Goal: Task Accomplishment & Management: Use online tool/utility

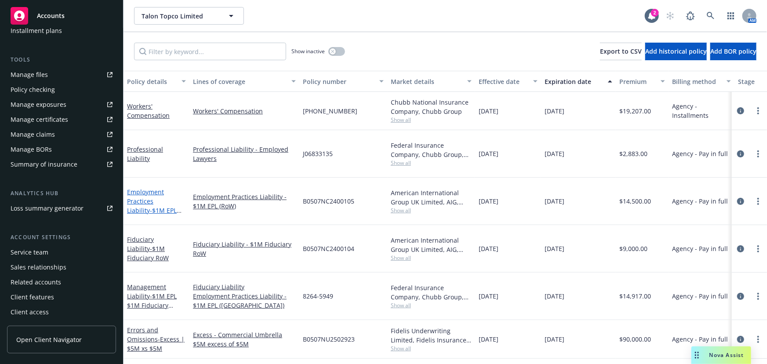
click at [167, 188] on link "Employment Practices Liability - $1M EPL RoW" at bounding box center [152, 206] width 50 height 36
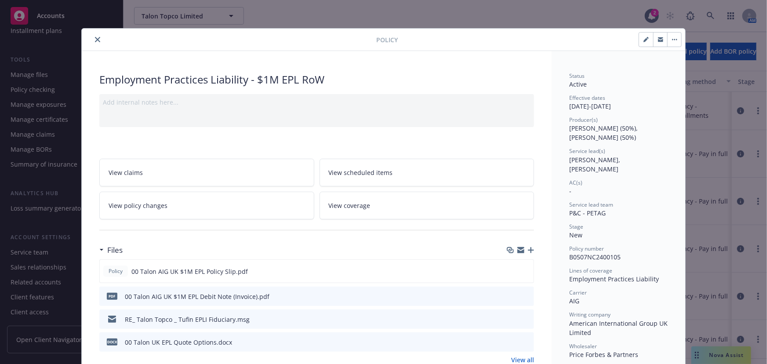
click at [644, 40] on icon "button" at bounding box center [646, 40] width 4 height 4
select select "NEW"
select select "12"
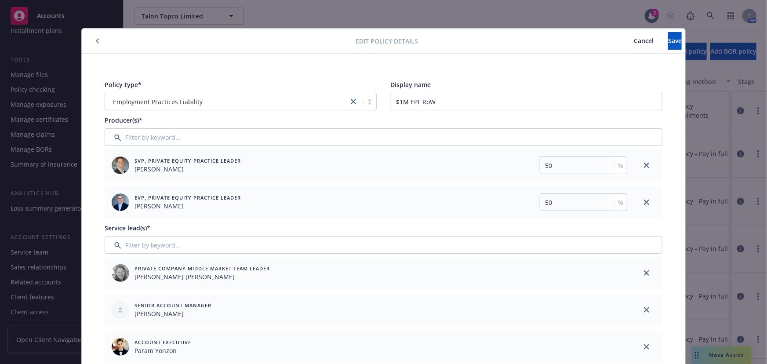
scroll to position [80, 0]
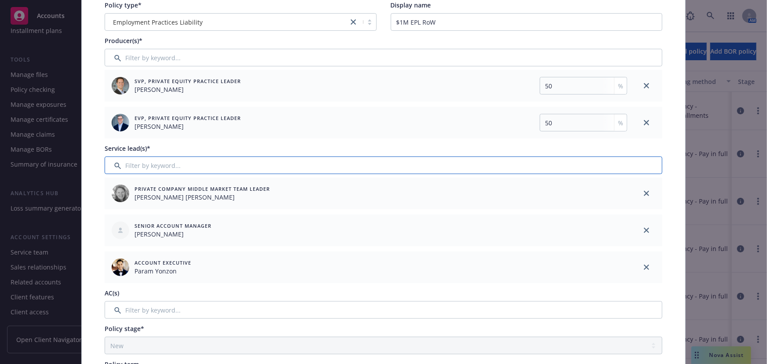
click at [599, 163] on input "Filter by keyword..." at bounding box center [384, 165] width 558 height 18
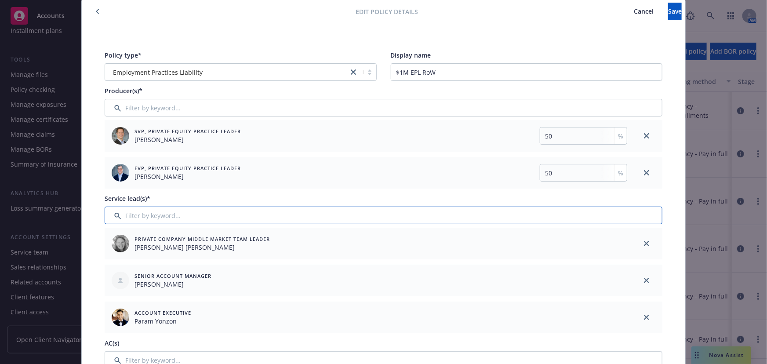
scroll to position [0, 0]
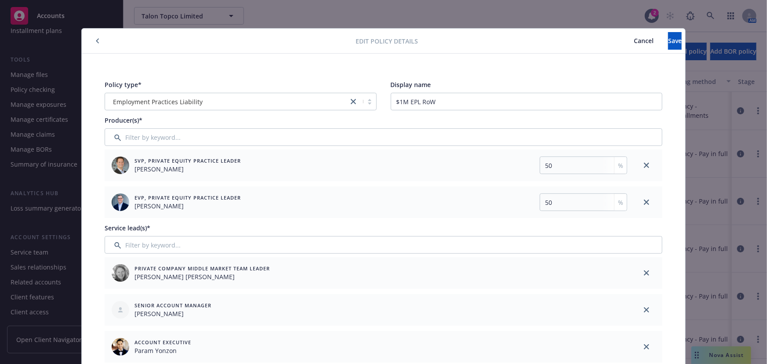
click at [634, 41] on span "Cancel" at bounding box center [644, 40] width 20 height 8
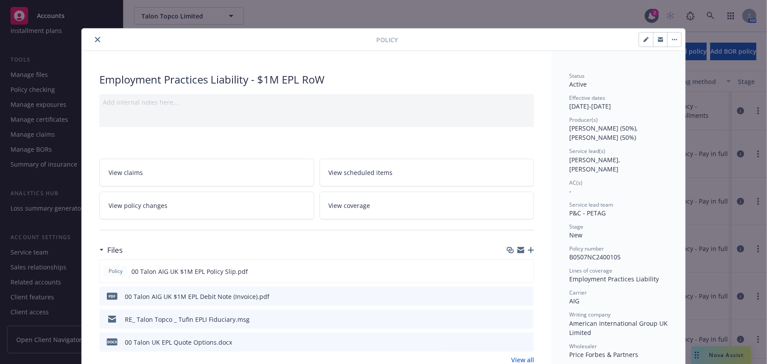
click at [97, 41] on icon "close" at bounding box center [97, 39] width 5 height 5
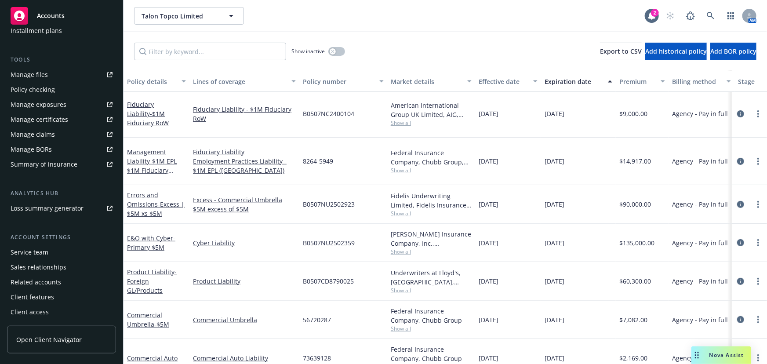
scroll to position [80, 0]
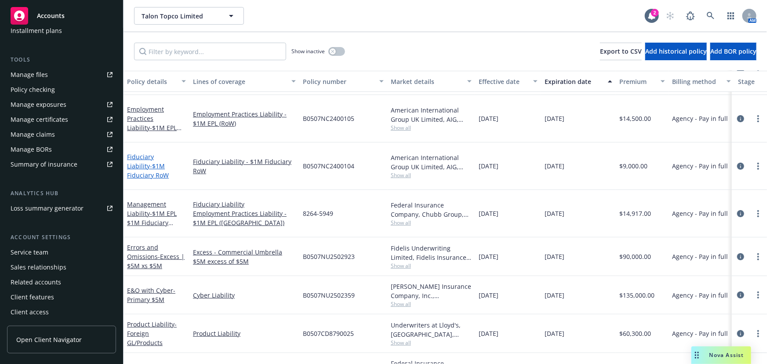
click at [154, 162] on span "- $1M Fiduciary RoW" at bounding box center [148, 171] width 42 height 18
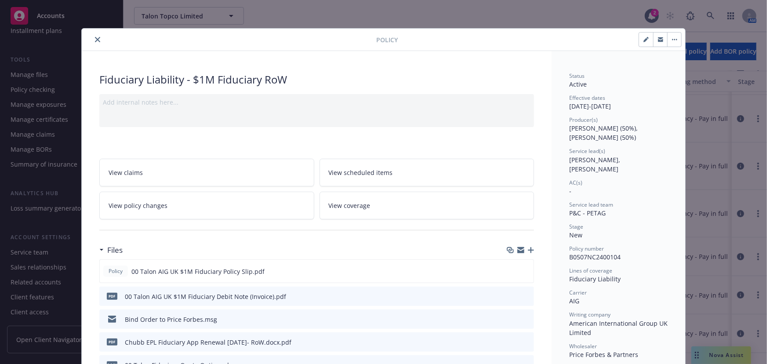
click at [644, 40] on icon "button" at bounding box center [646, 40] width 4 height 4
select select "NEW"
select select "12"
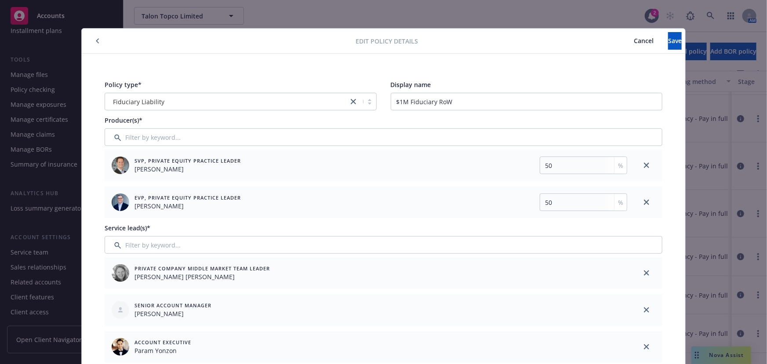
click at [634, 37] on span "Cancel" at bounding box center [644, 40] width 20 height 8
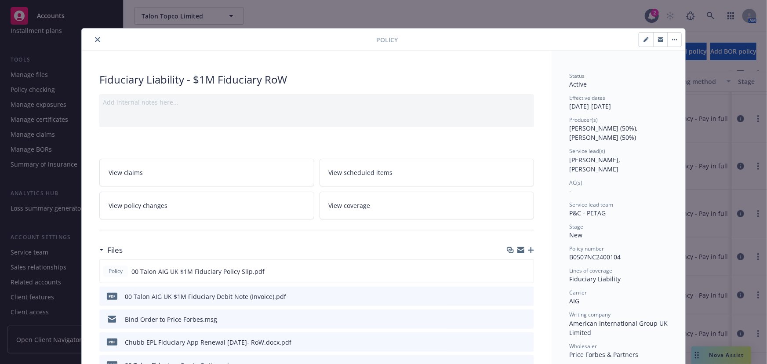
click at [96, 42] on button "close" at bounding box center [97, 39] width 11 height 11
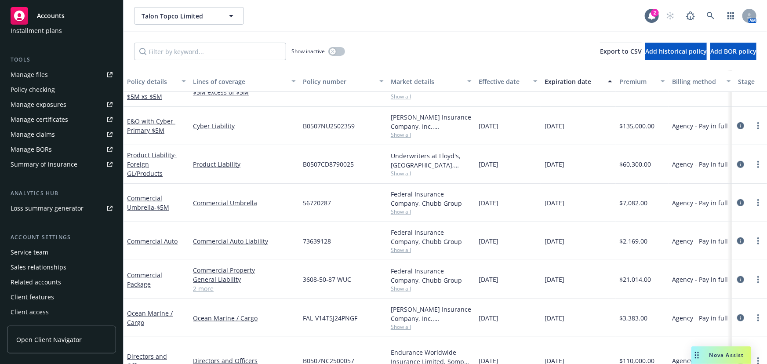
scroll to position [286, 0]
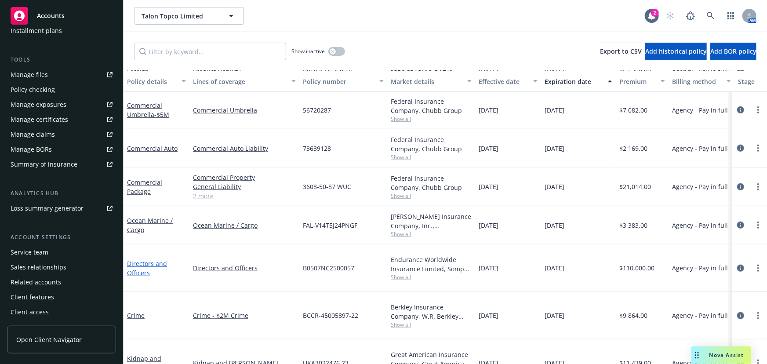
click at [143, 260] on link "Directors and Officers" at bounding box center [147, 268] width 40 height 18
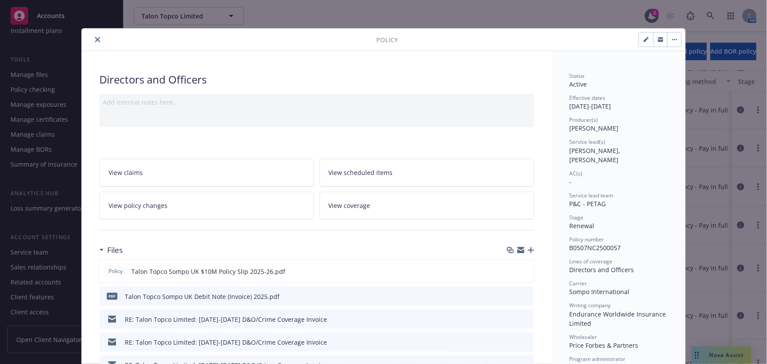
click at [644, 39] on icon "button" at bounding box center [646, 40] width 4 height 4
select select "RENEWAL"
select select "12"
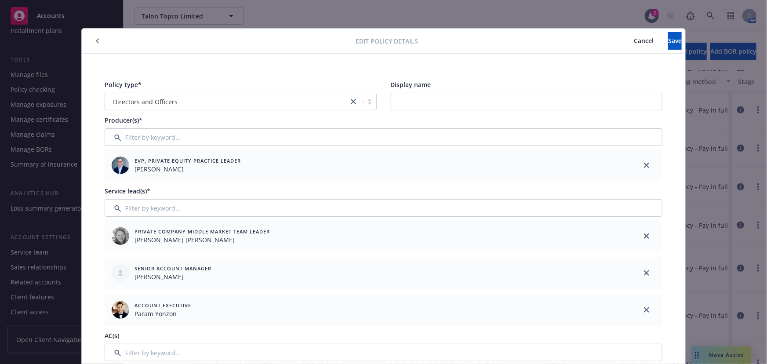
click at [634, 39] on span "Cancel" at bounding box center [644, 40] width 20 height 8
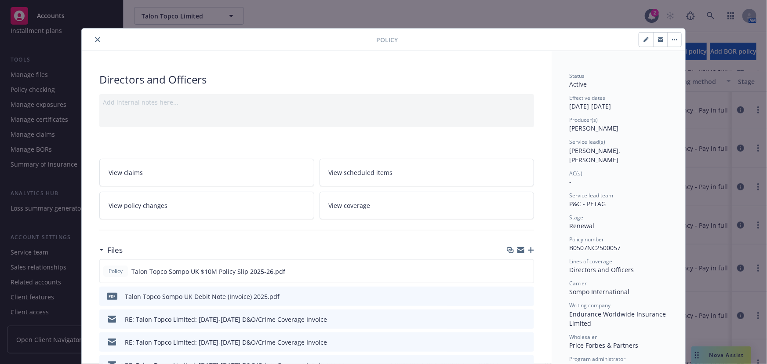
click at [96, 39] on icon "close" at bounding box center [97, 39] width 5 height 5
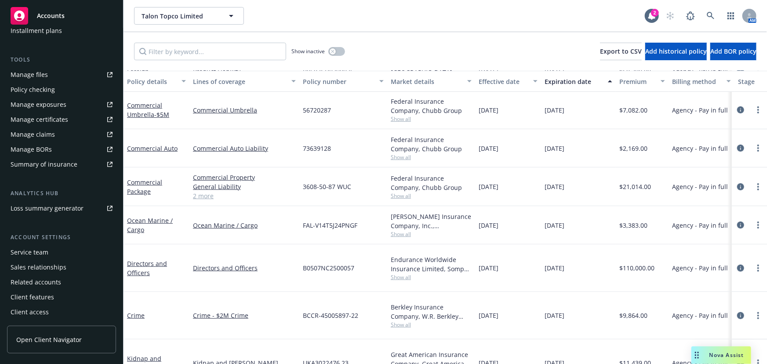
click at [30, 16] on div "Accounts" at bounding box center [62, 16] width 102 height 18
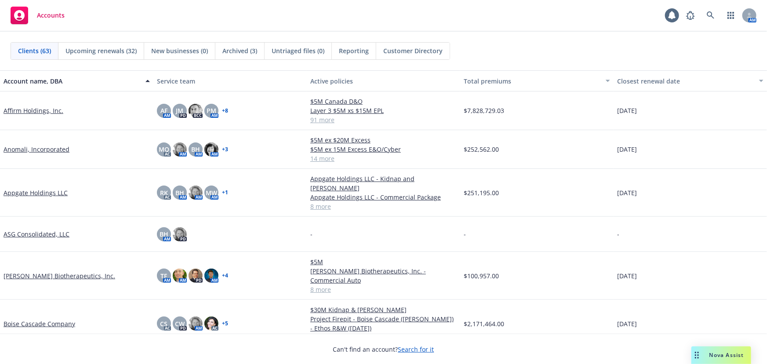
click at [344, 51] on span "Reporting" at bounding box center [354, 50] width 30 height 9
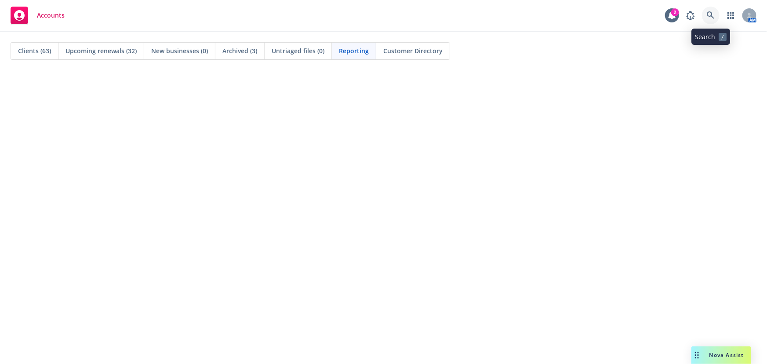
click at [712, 17] on icon at bounding box center [711, 15] width 8 height 8
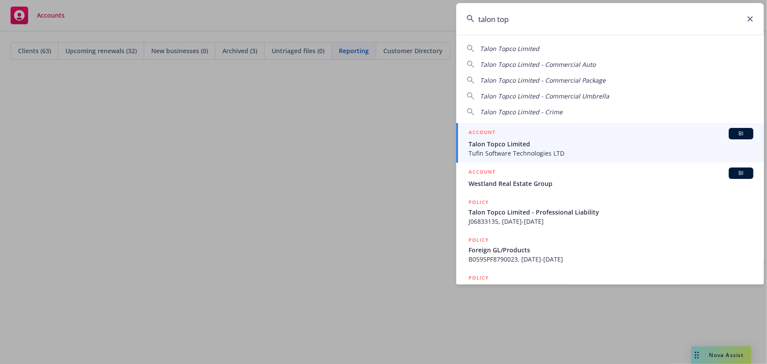
type input "talon top"
click at [568, 134] on div "ACCOUNT BI" at bounding box center [611, 133] width 285 height 11
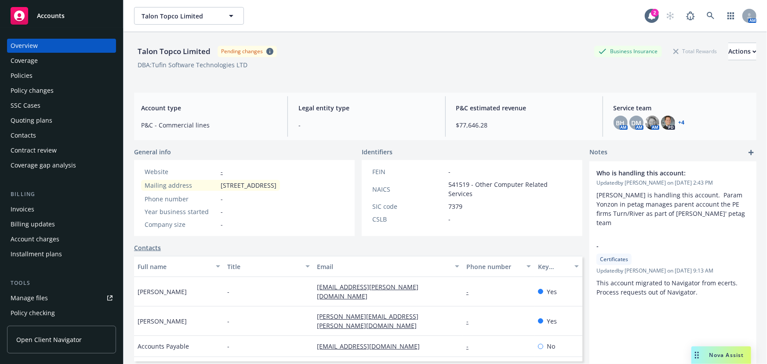
click at [81, 75] on div "Policies" at bounding box center [62, 76] width 102 height 14
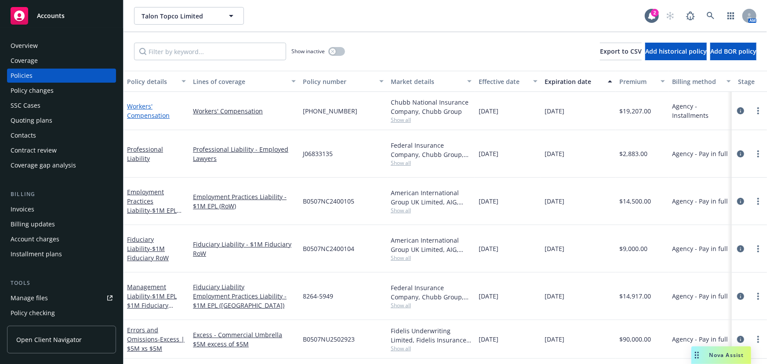
click at [154, 117] on link "Workers' Compensation" at bounding box center [148, 111] width 43 height 18
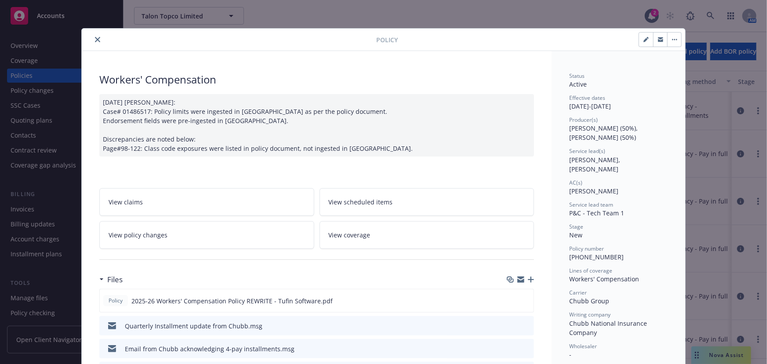
click at [95, 40] on icon "close" at bounding box center [97, 39] width 5 height 5
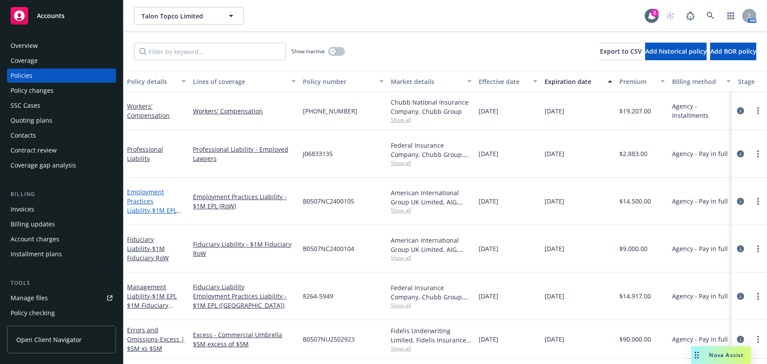
click at [161, 190] on link "Employment Practices Liability - $1M EPL RoW" at bounding box center [152, 206] width 50 height 36
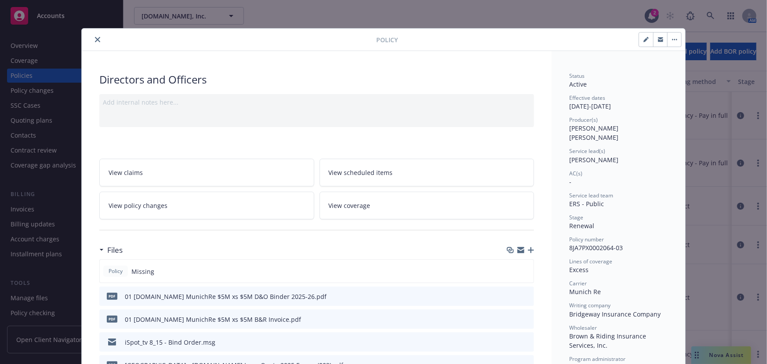
click at [96, 40] on icon "close" at bounding box center [97, 39] width 5 height 5
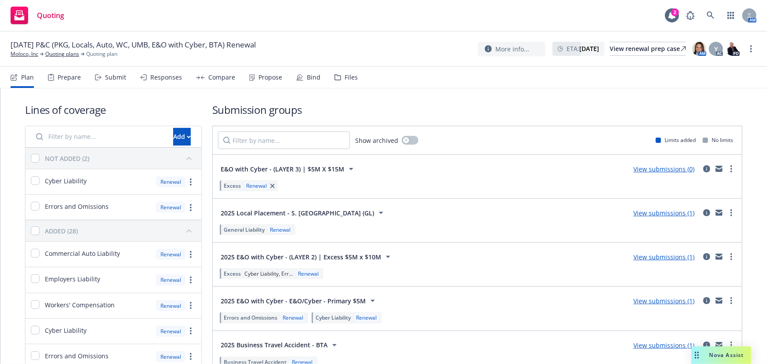
click at [112, 75] on div "Submit" at bounding box center [115, 77] width 21 height 7
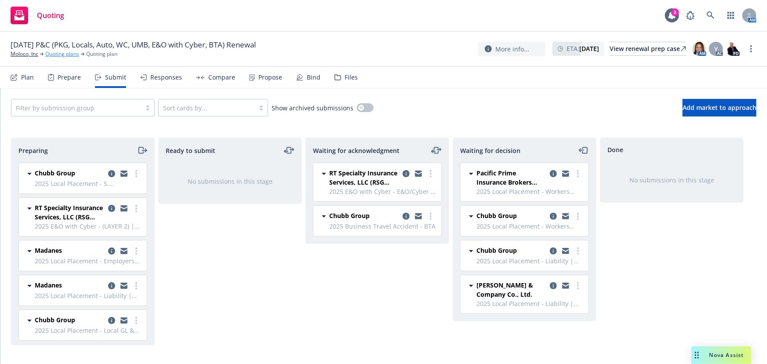
click at [66, 52] on link "Quoting plans" at bounding box center [62, 54] width 34 height 8
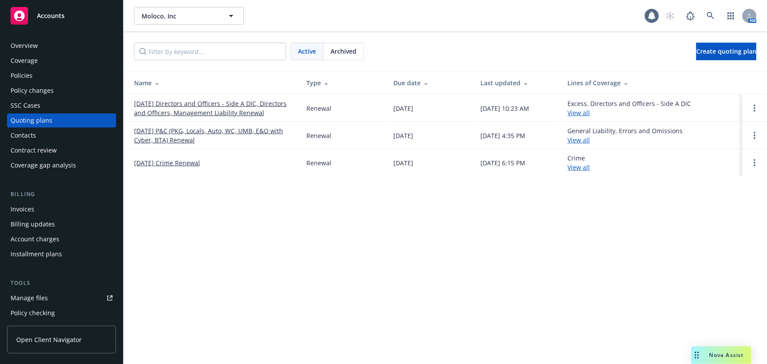
click at [194, 107] on link "11/13/25 Directors and Officers - Side A DIC, Directors and Officers, Managemen…" at bounding box center [213, 108] width 158 height 18
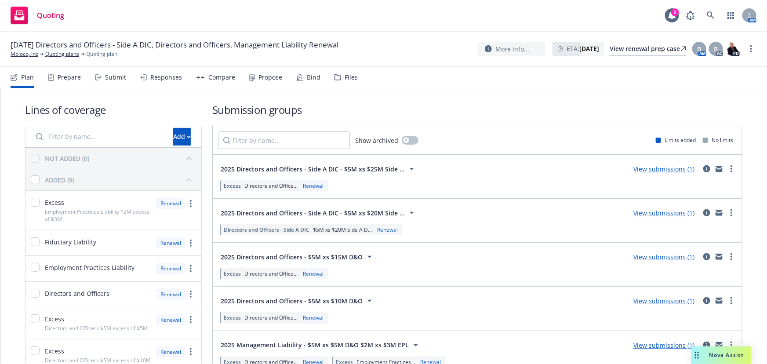
click at [111, 79] on div "Submit" at bounding box center [115, 77] width 21 height 7
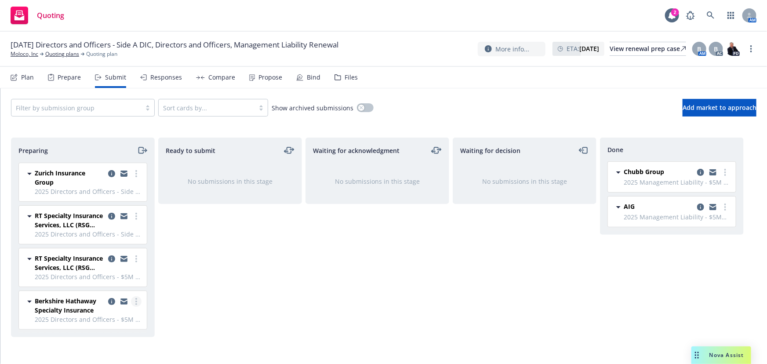
click at [136, 301] on circle "more" at bounding box center [136, 302] width 2 height 2
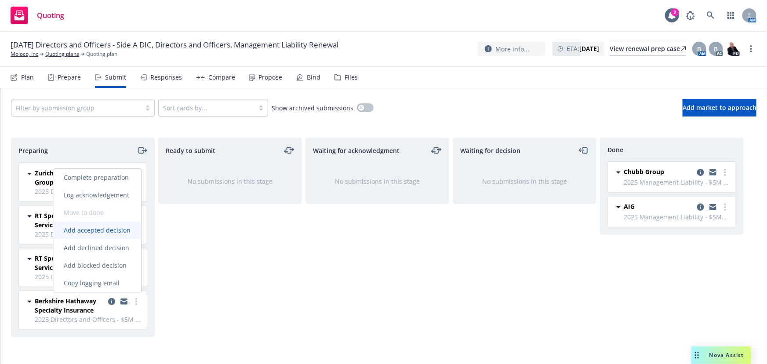
click at [105, 229] on span "Add accepted decision" at bounding box center [97, 230] width 88 height 8
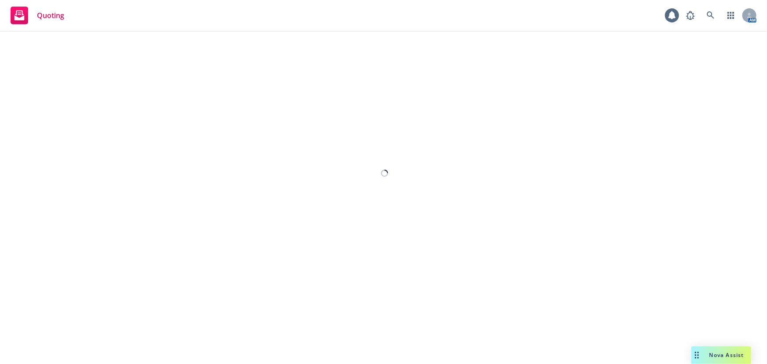
select select "12"
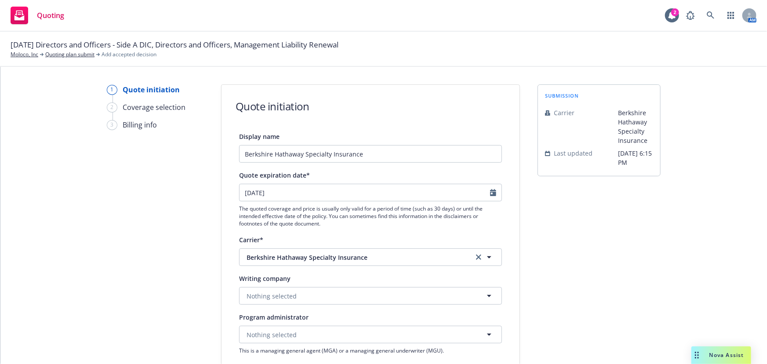
scroll to position [80, 0]
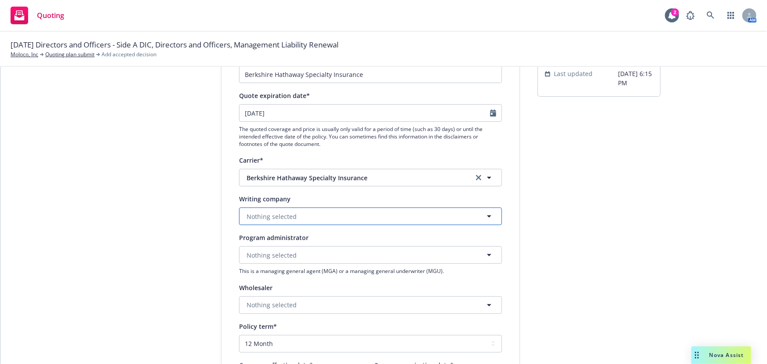
click at [326, 216] on button "Nothing selected" at bounding box center [370, 216] width 263 height 18
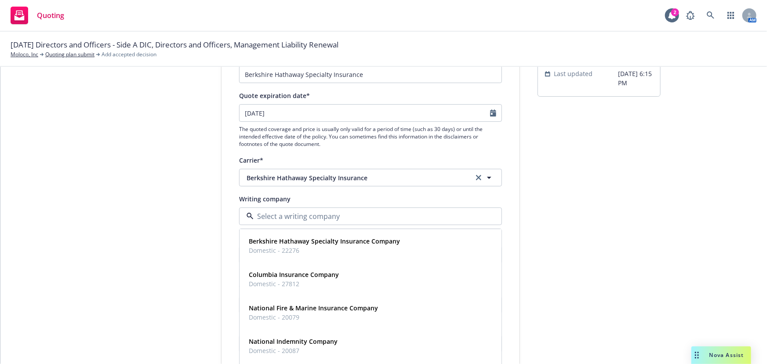
type input "n"
click at [368, 244] on strong "Berkshire Hathaway Specialty Insurance Company" at bounding box center [324, 241] width 151 height 8
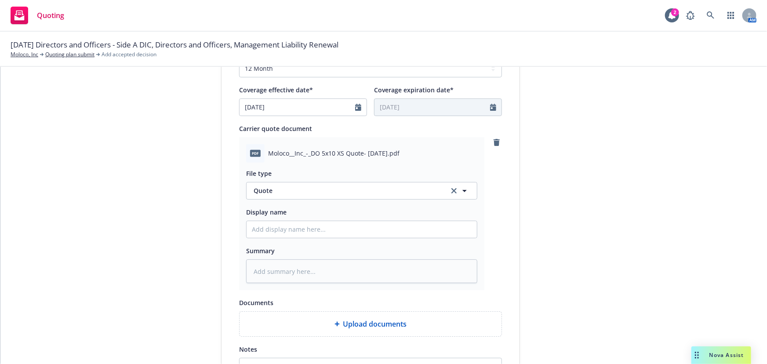
scroll to position [360, 0]
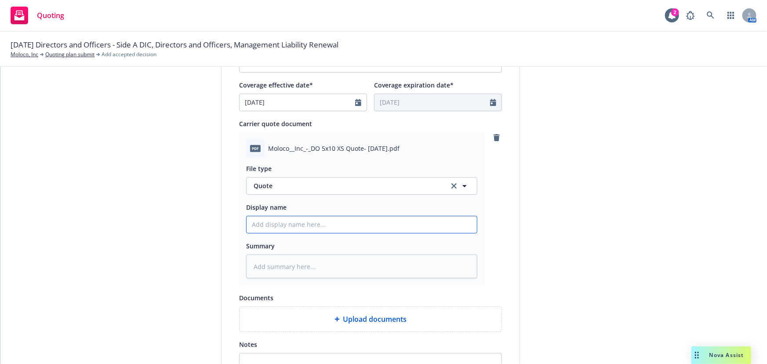
click at [299, 229] on input "Display name" at bounding box center [362, 224] width 230 height 17
type textarea "x"
type input "0"
type textarea "x"
type input "02"
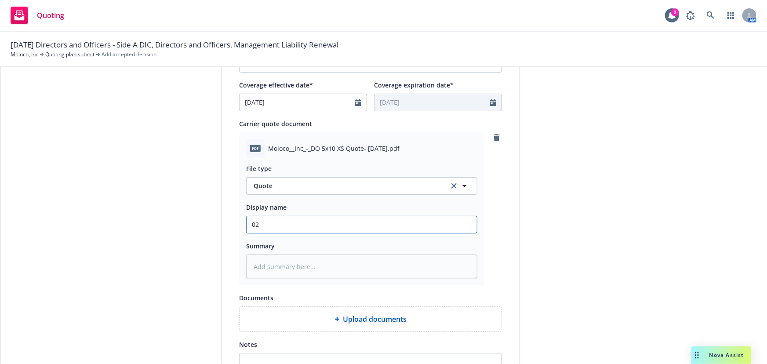
type textarea "x"
type input "02"
type textarea "x"
type input "02 M"
type textarea "x"
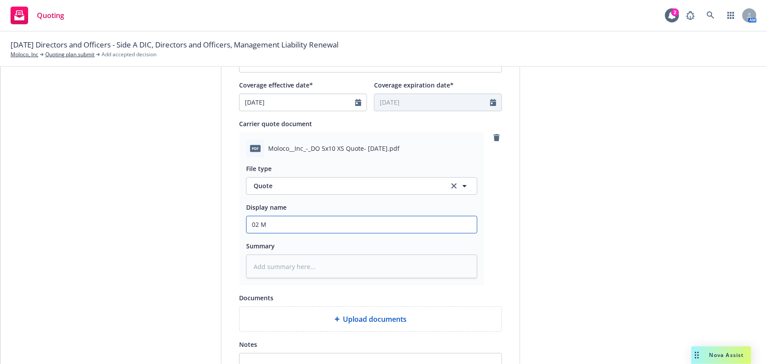
type input "02 Mo"
type textarea "x"
type input "02 Mol"
type textarea "x"
type input "02 Molo"
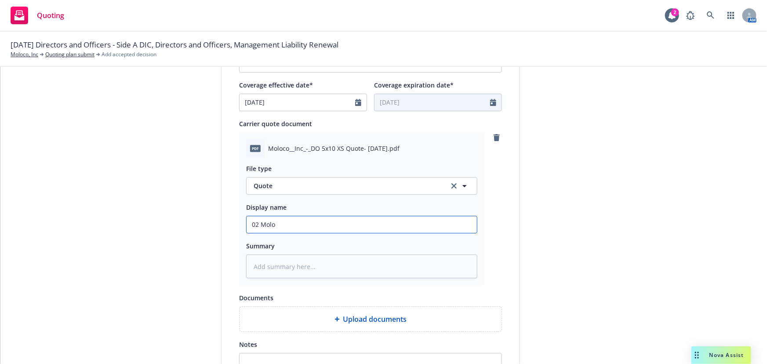
type textarea "x"
type input "02 Moloc"
type textarea "x"
type input "02 Moloco"
type textarea "x"
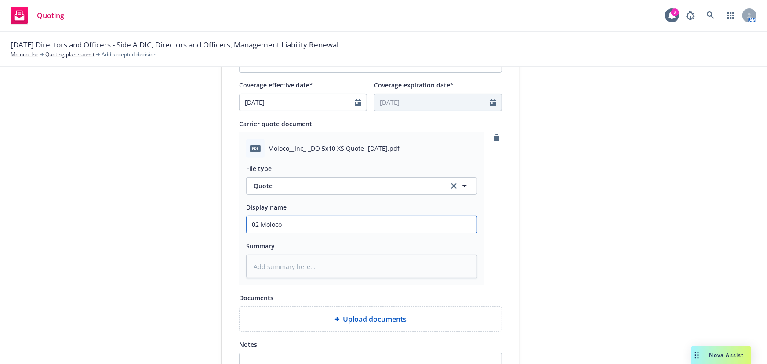
type input "02 Moloco"
type textarea "x"
type input "02 Moloco B"
type textarea "x"
type input "02 Moloco Be"
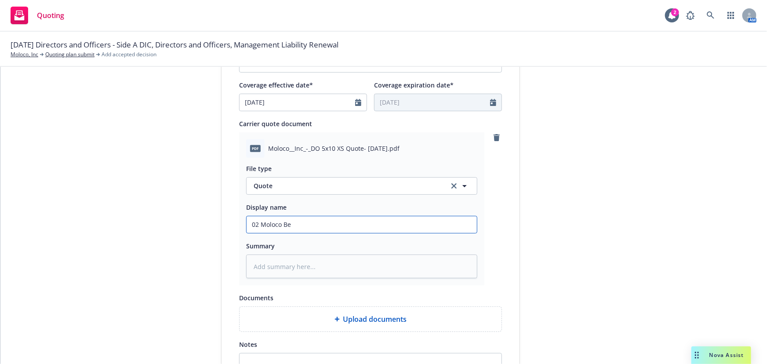
type textarea "x"
type input "02 Moloco Ber"
type textarea "x"
type input "02 Moloco Berk"
type textarea "x"
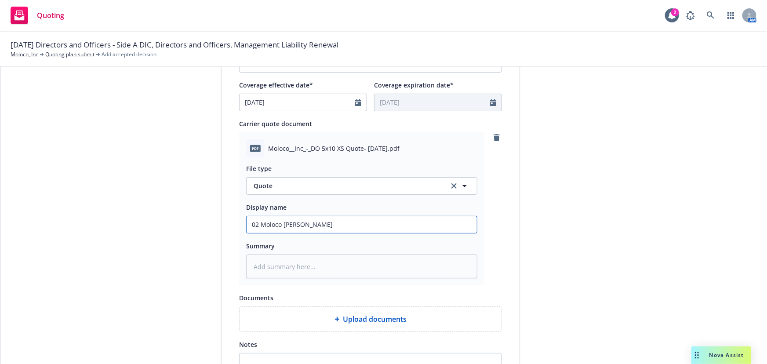
type input "02 Moloco Berks"
type textarea "x"
type input "02 Moloco Berksh"
type textarea "x"
type input "02 Moloco Berkshi"
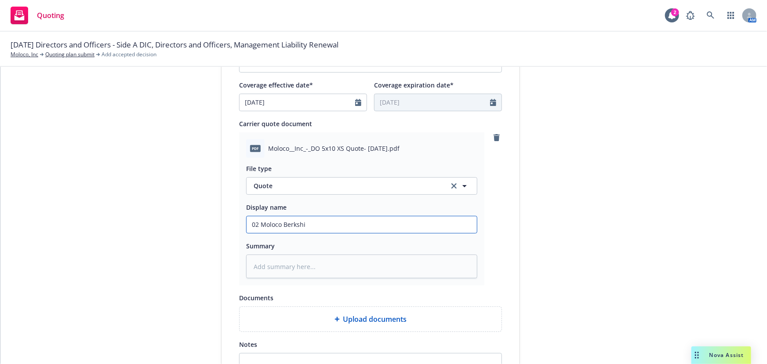
type textarea "x"
type input "02 Moloco Berkshir"
type textarea "x"
type input "02 Moloco Berkshire"
type textarea "x"
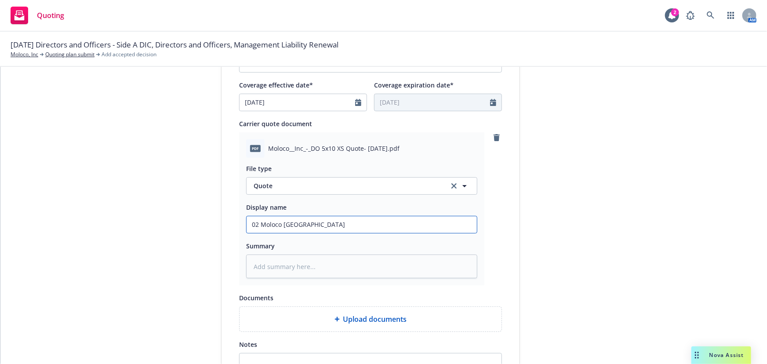
type input "02 Moloco Berkshire"
type textarea "x"
type input "02 Moloco Berkshire $"
type textarea "x"
type input "02 Moloco Berkshire $5"
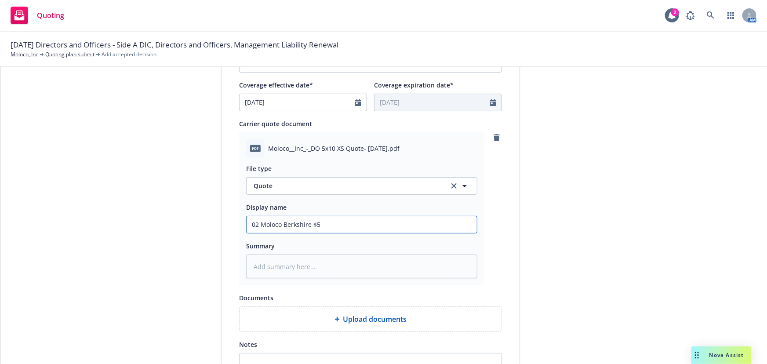
type textarea "x"
type input "02 Moloco Berkshire $5M"
type textarea "x"
type input "02 Moloco Berkshire $5M"
type textarea "x"
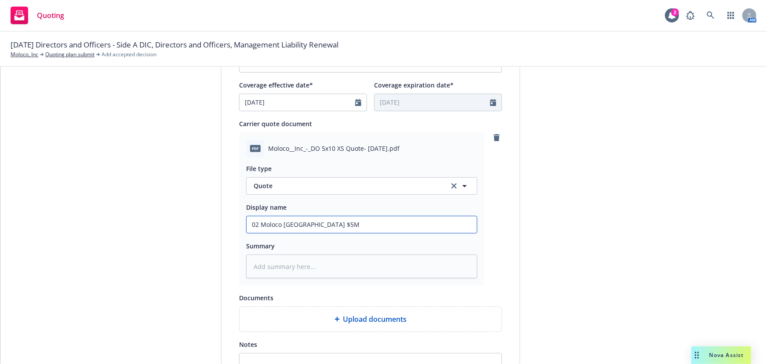
type input "02 Moloco Berkshire $5M x"
type textarea "x"
type input "02 Moloco Berkshire $5M xs"
type textarea "x"
type input "02 Moloco Berkshire $5M xs"
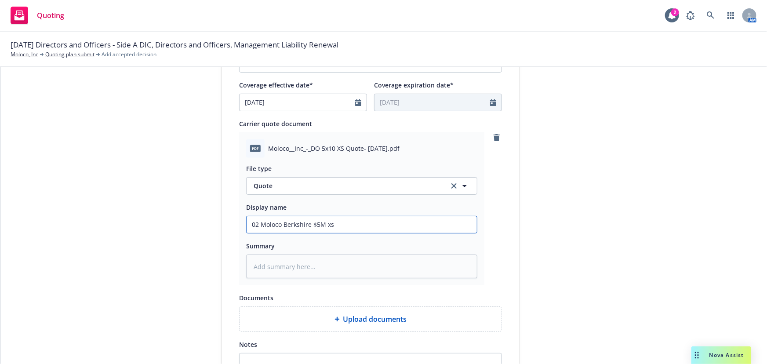
type textarea "x"
type input "02 Moloco Berkshire $5M xs $"
type textarea "x"
type input "02 Moloco Berkshire $5M xs $1"
type textarea "x"
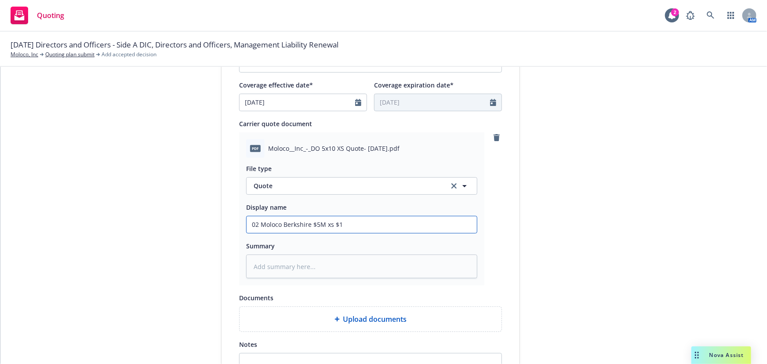
type input "02 Moloco Berkshire $5M xs $10"
type textarea "x"
type input "02 Moloco Berkshire $5M xs $10M"
type textarea "x"
type input "02 Moloco Berkshire $5M xs $10M"
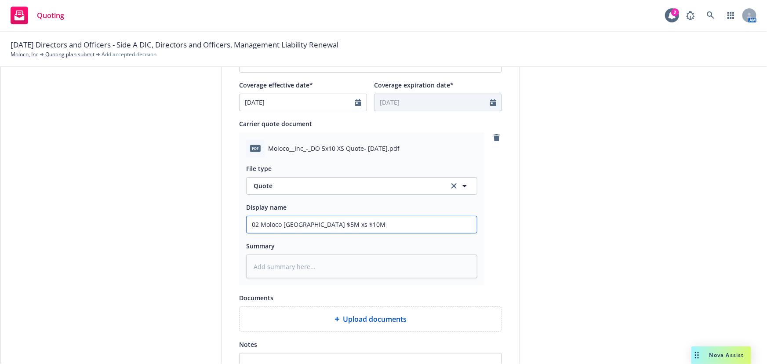
type textarea "x"
type input "02 Moloco Berkshire $5M xs $10M D"
type textarea "x"
type input "02 Moloco Berkshire $5M xs $10M D&"
type textarea "x"
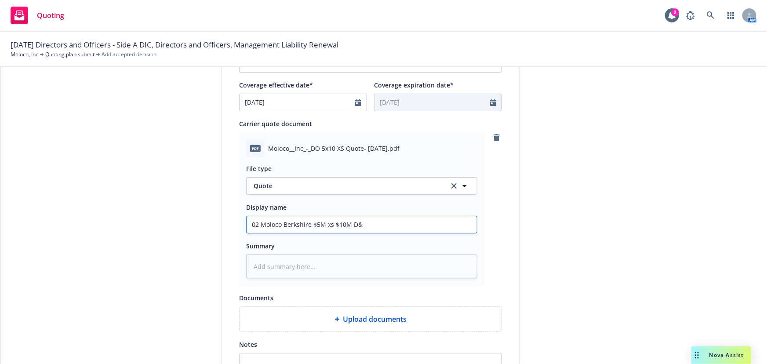
type input "02 Moloco Berkshire $5M xs $10M D&O"
type textarea "x"
type input "02 Moloco Berkshire $5M xs $10M D&O"
type textarea "x"
type input "02 Moloco Berkshire $5M xs $10M D&O Q"
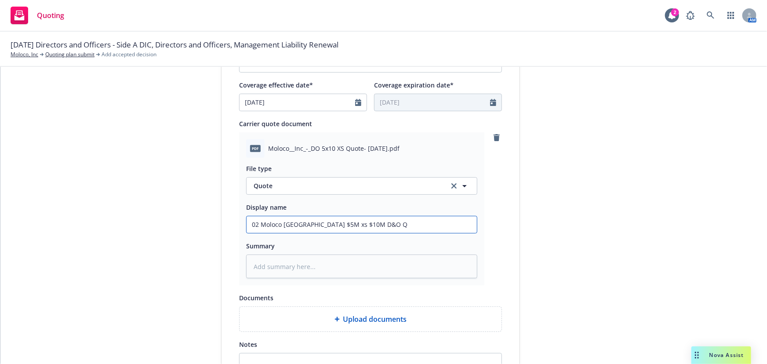
type textarea "x"
type input "02 Moloco Berkshire $5M xs $10M D&O Qu"
type textarea "x"
type input "02 Moloco Berkshire $5M xs $10M D&O Quot"
type textarea "x"
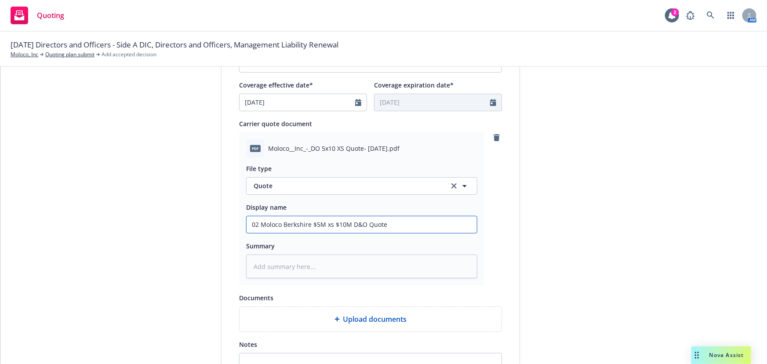
drag, startPoint x: 417, startPoint y: 226, endPoint x: 177, endPoint y: 223, distance: 239.6
click at [177, 223] on div "1 Quote initiation 2 Coverage selection 3 Billing info Quote initiation Display…" at bounding box center [384, 83] width 746 height 717
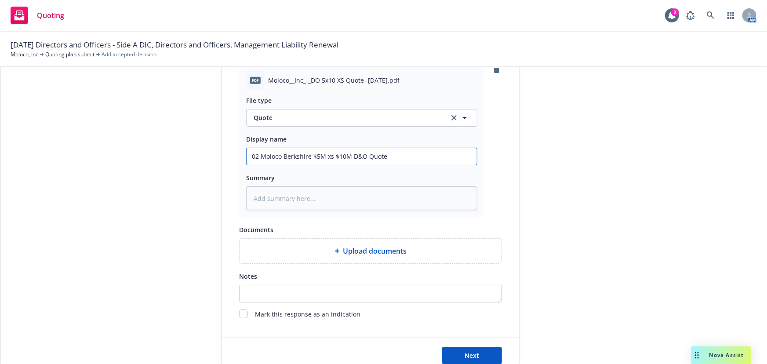
scroll to position [455, 0]
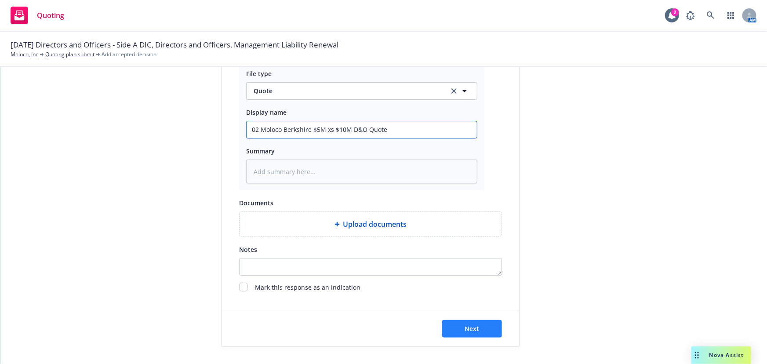
type input "02 Moloco Berkshire $5M xs $10M D&O Quote"
click at [477, 325] on button "Next" at bounding box center [472, 329] width 60 height 18
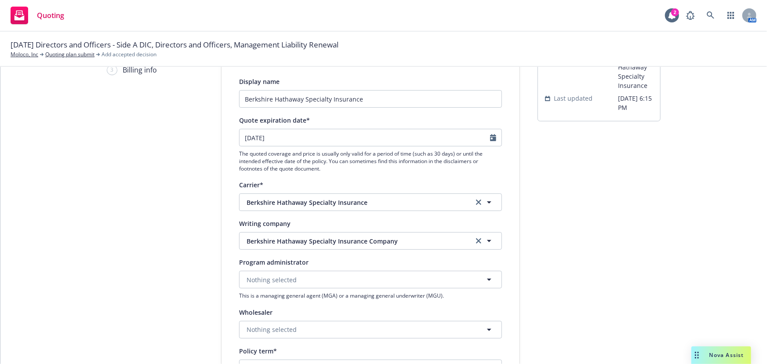
type textarea "x"
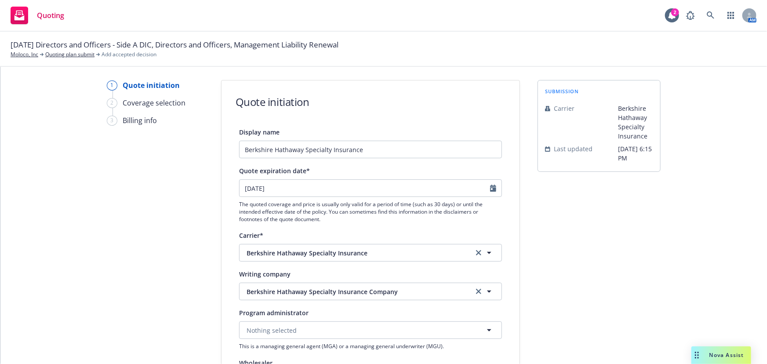
scroll to position [0, 0]
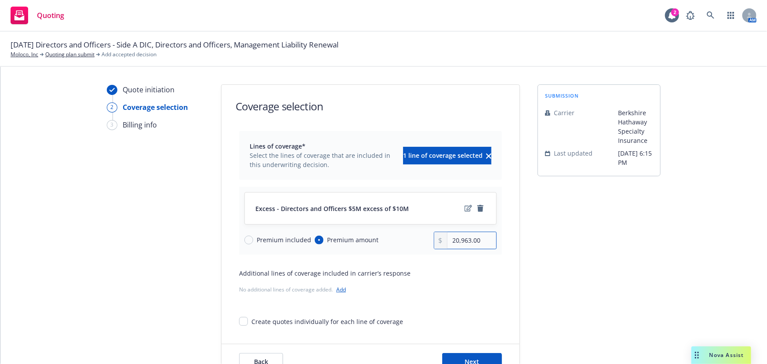
drag, startPoint x: 486, startPoint y: 242, endPoint x: 407, endPoint y: 242, distance: 79.6
click at [434, 244] on div "20,963.00" at bounding box center [465, 241] width 63 height 18
type input "18,265.00"
click at [465, 207] on icon "edit" at bounding box center [468, 208] width 7 height 7
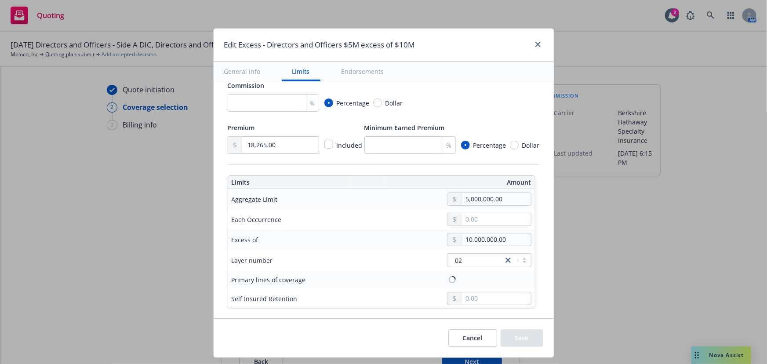
scroll to position [120, 0]
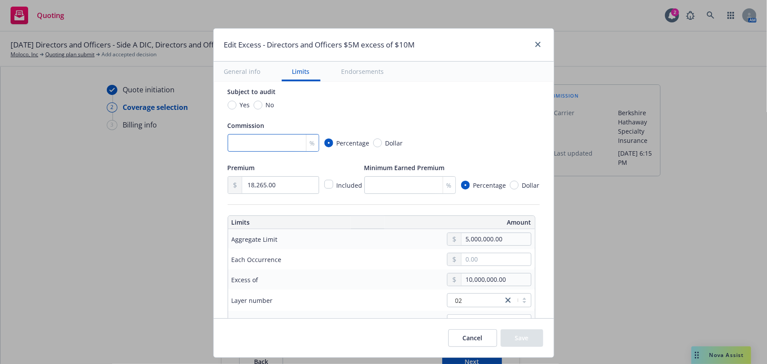
click at [273, 147] on input "number" at bounding box center [273, 143] width 91 height 18
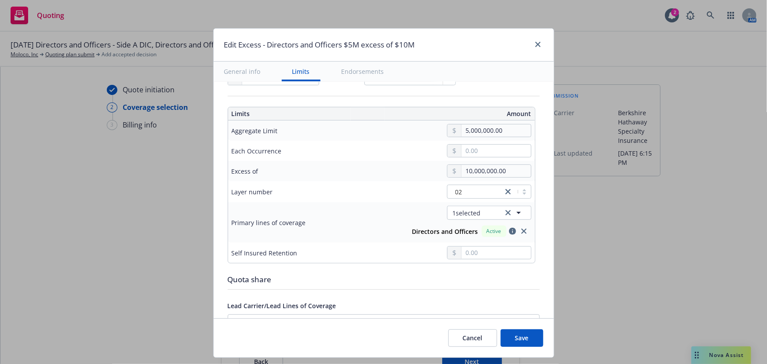
scroll to position [240, 0]
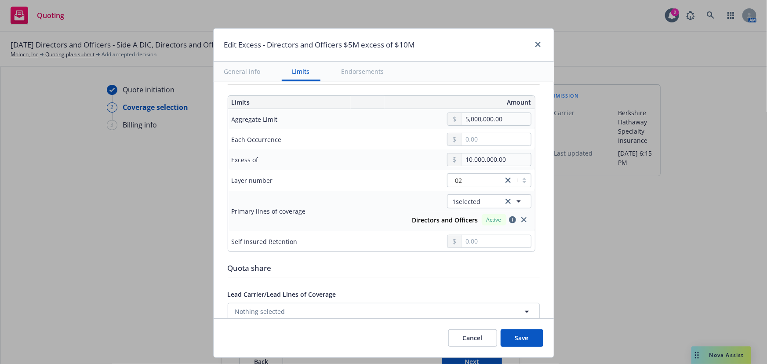
type input "15"
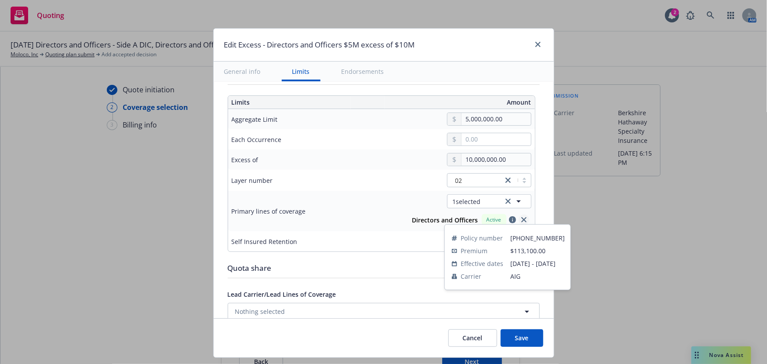
click at [521, 217] on icon "close" at bounding box center [523, 219] width 5 height 5
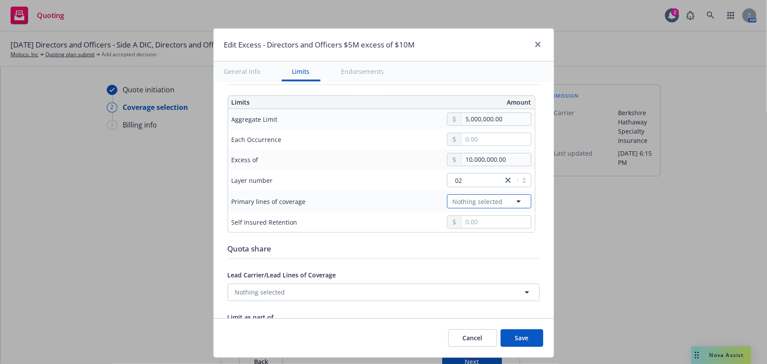
click at [517, 200] on icon "button" at bounding box center [519, 201] width 4 height 2
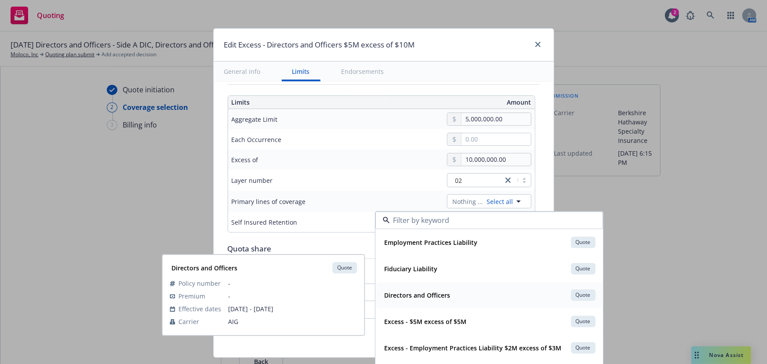
click at [466, 299] on div "Directors and Officers Quote" at bounding box center [489, 294] width 216 height 15
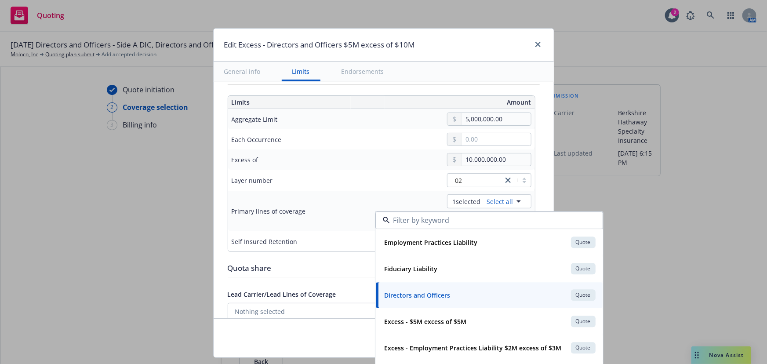
type input "Directors and Officers $5M excess of $10M"
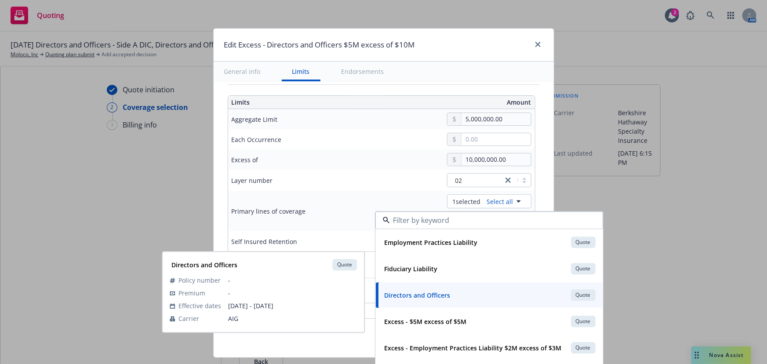
click at [262, 193] on td "Primary lines of coverage" at bounding box center [294, 211] width 132 height 40
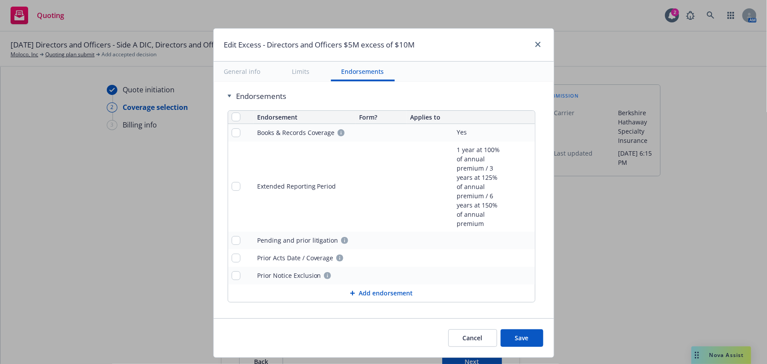
scroll to position [622, 0]
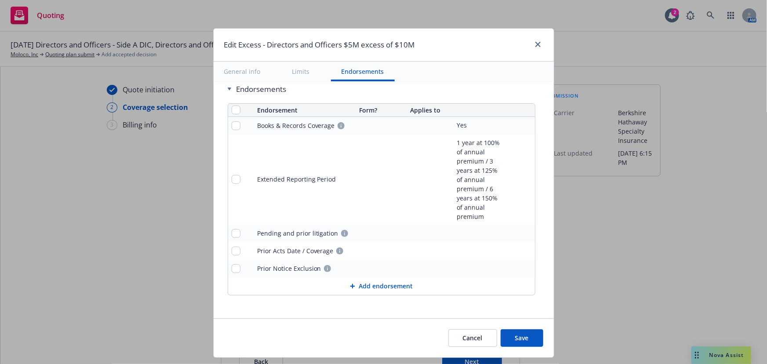
click at [528, 342] on button "Save" at bounding box center [522, 338] width 43 height 18
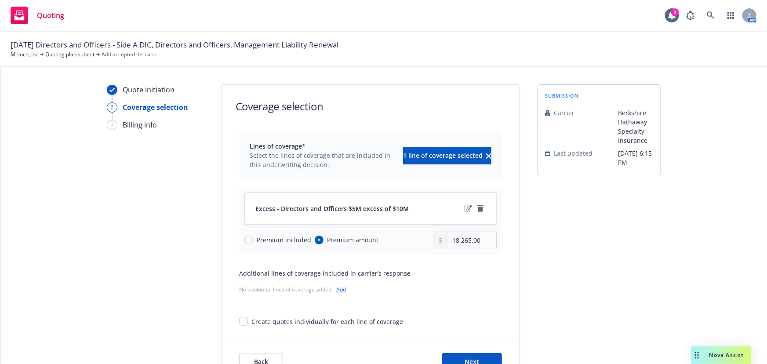
scroll to position [33, 0]
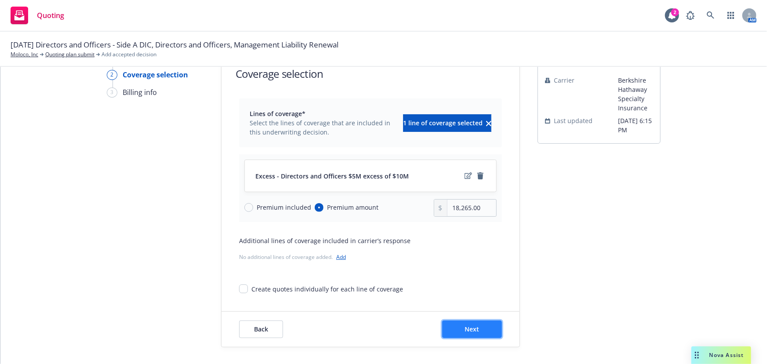
click at [460, 329] on button "Next" at bounding box center [472, 329] width 60 height 18
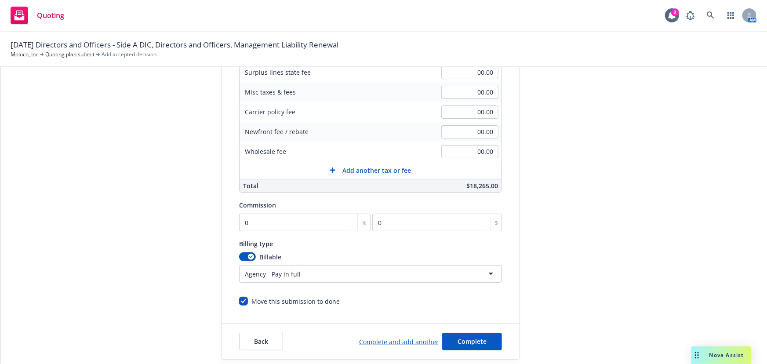
scroll to position [187, 0]
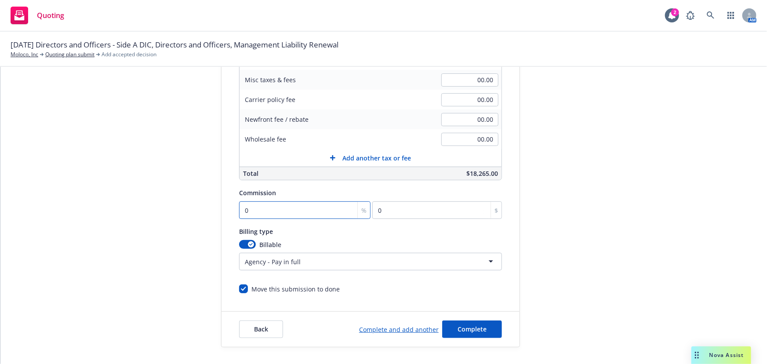
click at [260, 206] on input "0" at bounding box center [304, 210] width 131 height 18
type input "1"
type input "182.65"
type input "15"
type input "2739.75"
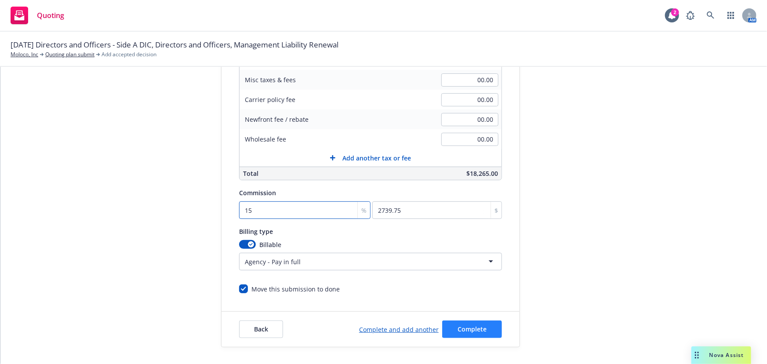
type input "15"
click at [484, 324] on button "Complete" at bounding box center [472, 329] width 60 height 18
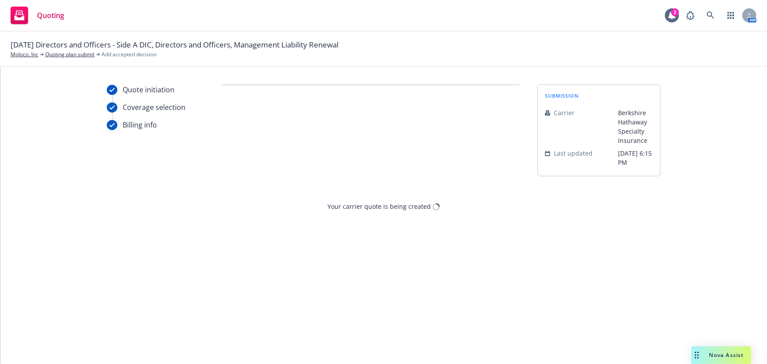
scroll to position [0, 0]
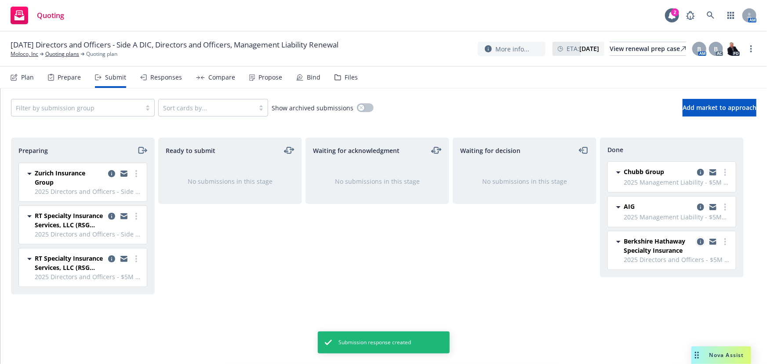
click at [700, 241] on icon "copy logging email" at bounding box center [700, 241] width 7 height 7
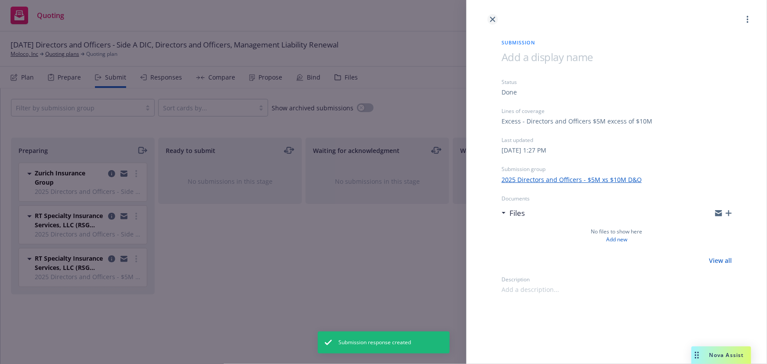
click at [490, 19] on link "close" at bounding box center [493, 19] width 11 height 11
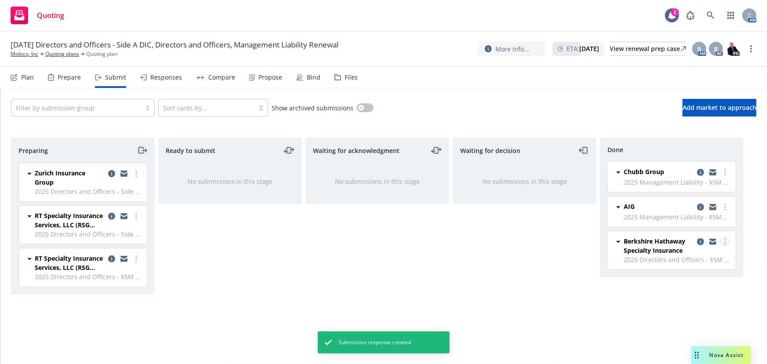
click at [725, 239] on circle "more" at bounding box center [725, 239] width 2 height 2
click at [714, 239] on icon "copy logging email" at bounding box center [713, 240] width 7 height 3
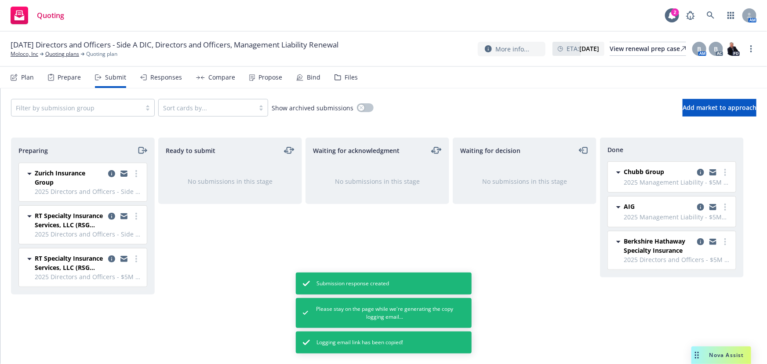
click at [153, 76] on div "Responses" at bounding box center [166, 77] width 32 height 7
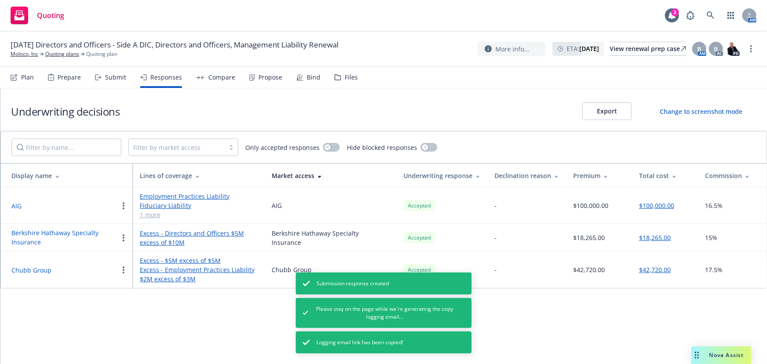
click at [45, 233] on button "Berkshire Hathaway Specialty Insurance" at bounding box center [64, 237] width 107 height 18
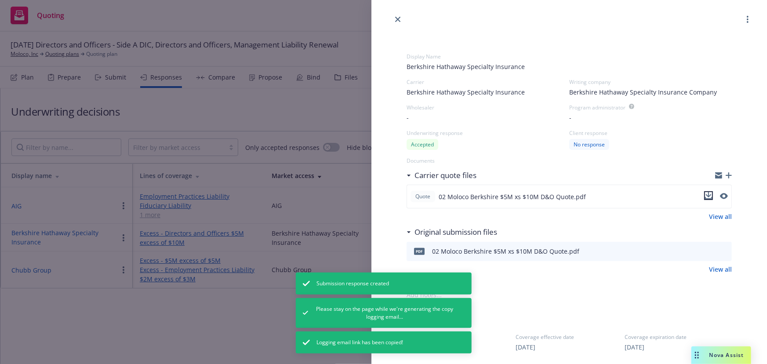
click at [705, 196] on icon "download file" at bounding box center [708, 195] width 7 height 7
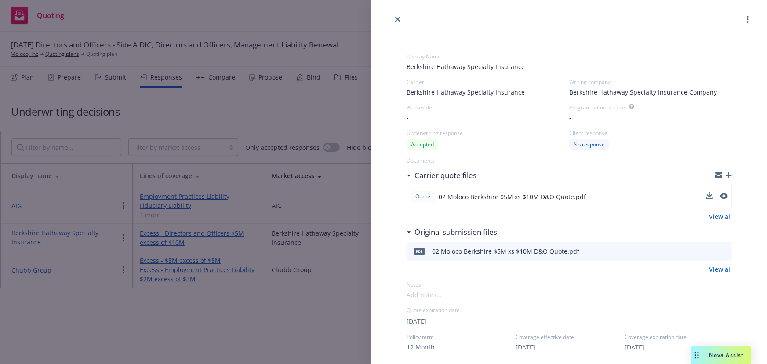
click at [457, 24] on div at bounding box center [569, 12] width 396 height 25
click at [243, 102] on div "Display Name Berkshire Hathaway Specialty Insurance Carrier Berkshire Hathaway …" at bounding box center [383, 182] width 767 height 364
